Goal: Navigation & Orientation: Find specific page/section

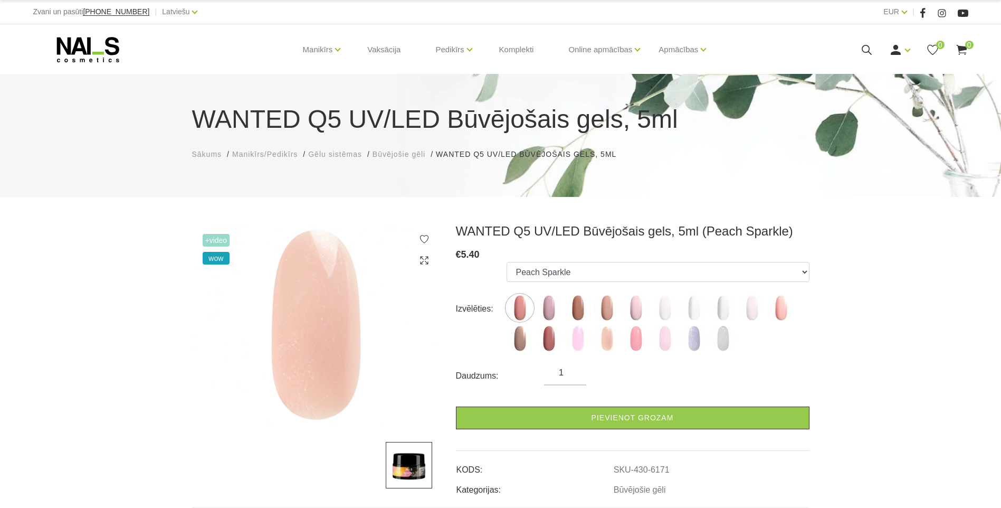
select select "6171"
click at [243, 154] on span "Manikīrs/Pedikīrs" at bounding box center [264, 154] width 65 height 8
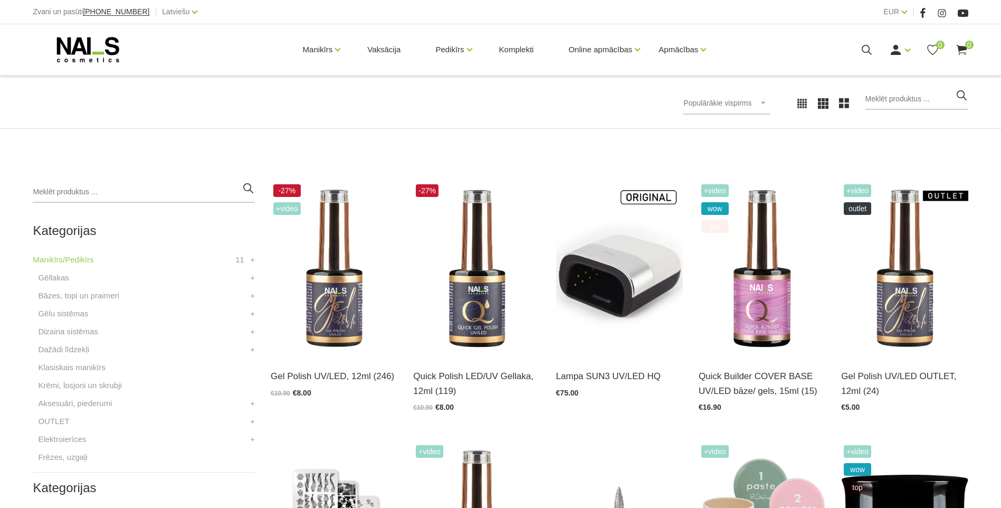
scroll to position [158, 0]
click at [253, 298] on link "+" at bounding box center [252, 295] width 5 height 13
click at [251, 278] on link "+" at bounding box center [252, 277] width 5 height 13
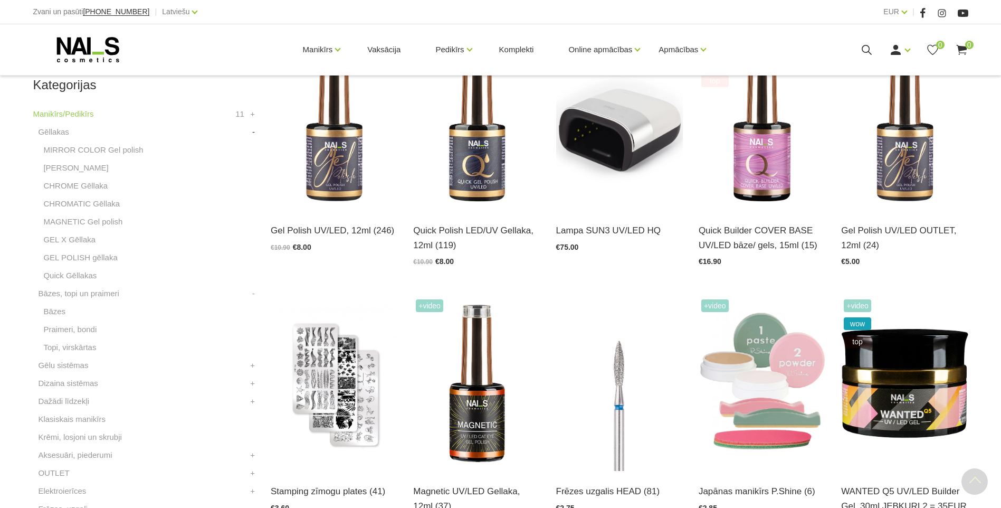
scroll to position [317, 0]
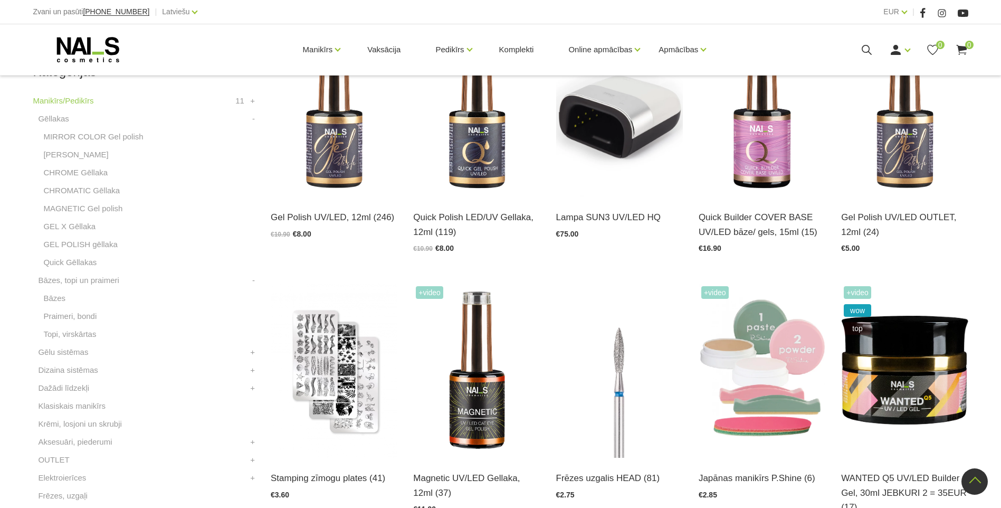
click at [252, 352] on link "+" at bounding box center [252, 352] width 5 height 13
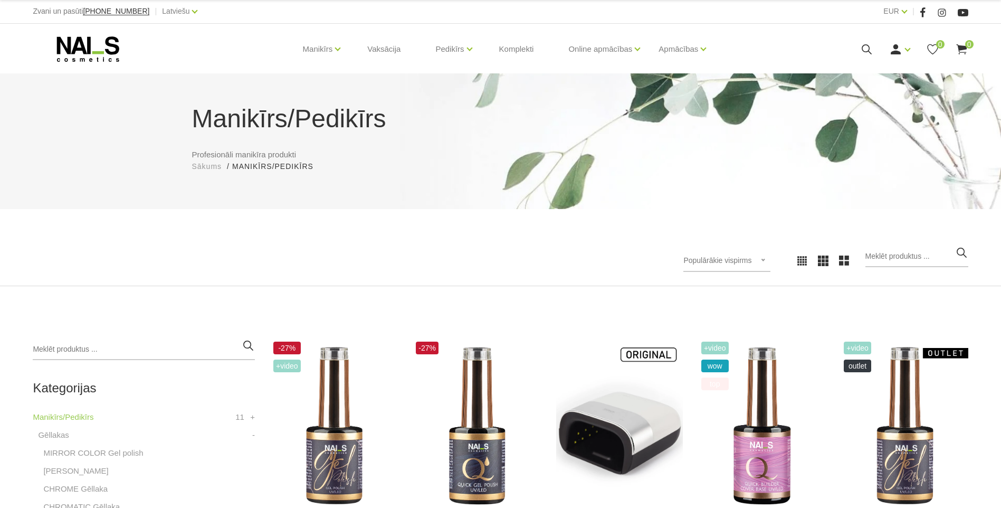
scroll to position [0, 0]
